Goal: Task Accomplishment & Management: Complete application form

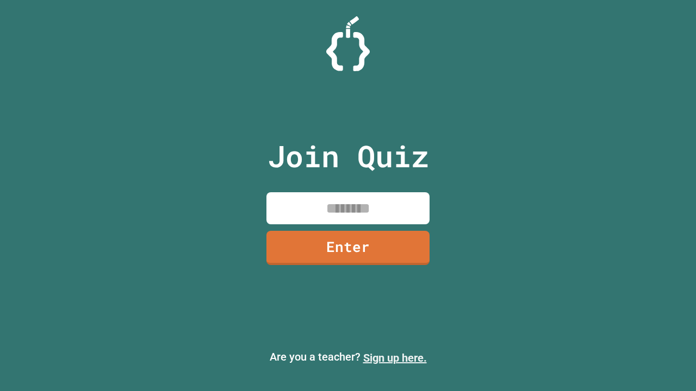
click at [395, 358] on link "Sign up here." at bounding box center [395, 358] width 64 height 13
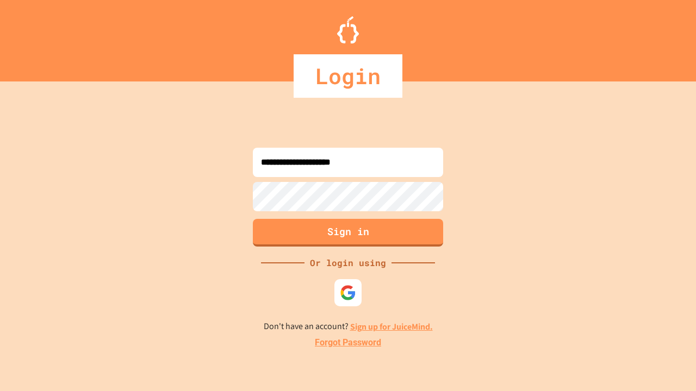
type input "**********"
